Goal: Task Accomplishment & Management: Complete application form

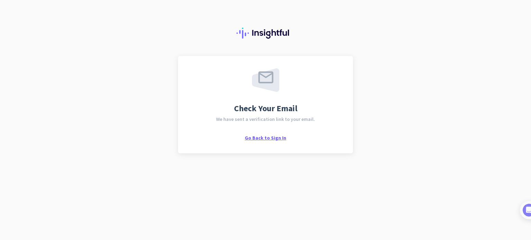
click at [265, 139] on span "Go Back to Sign In" at bounding box center [265, 138] width 41 height 6
drag, startPoint x: 265, startPoint y: 139, endPoint x: 269, endPoint y: 138, distance: 4.7
click at [269, 138] on span "Go Back to Sign In" at bounding box center [265, 138] width 41 height 6
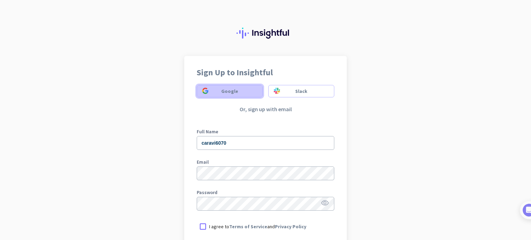
click at [221, 92] on span "Google" at bounding box center [229, 91] width 17 height 7
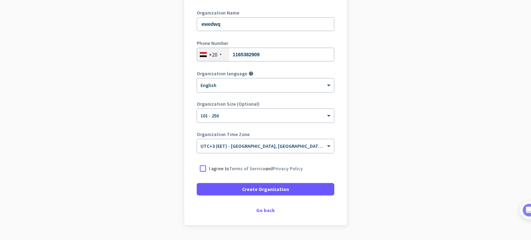
scroll to position [95, 0]
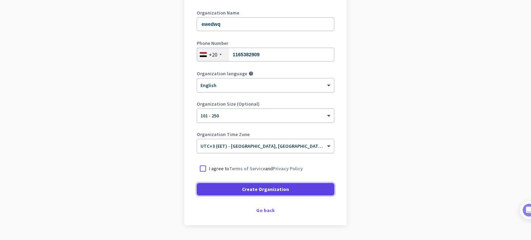
click at [216, 189] on span at bounding box center [266, 189] width 138 height 17
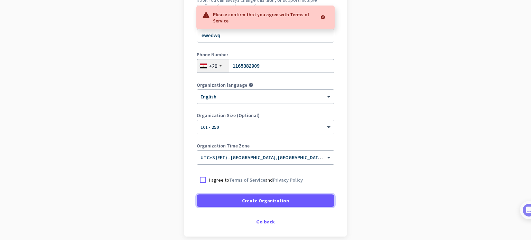
scroll to position [85, 0]
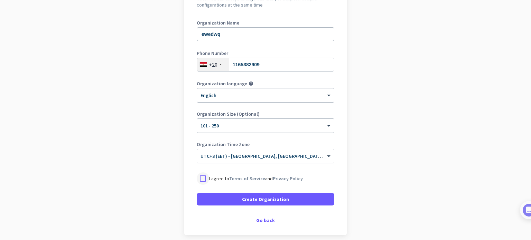
click at [200, 180] on div at bounding box center [203, 178] width 12 height 12
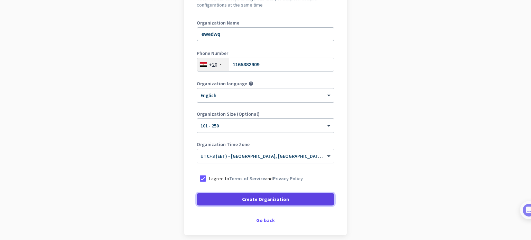
click at [209, 199] on span at bounding box center [266, 199] width 138 height 17
